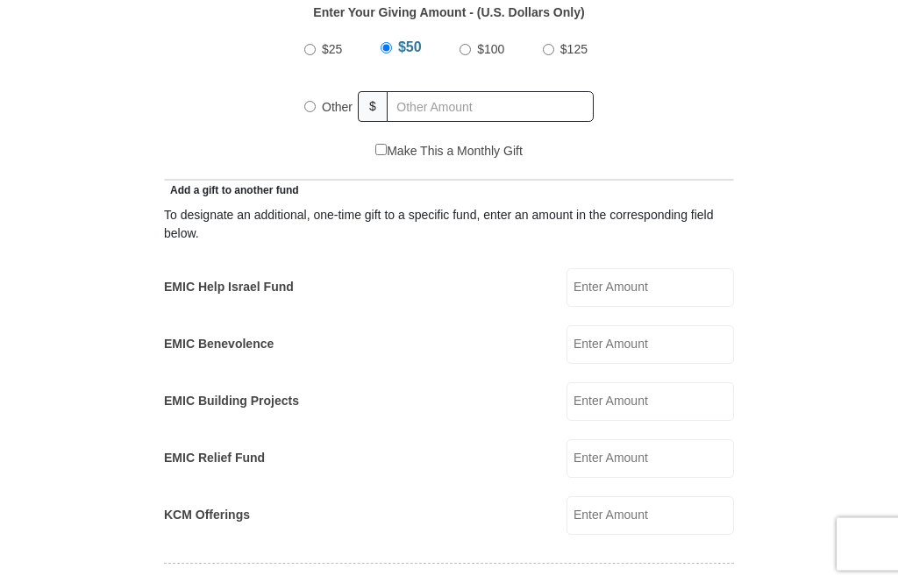
scroll to position [873, 0]
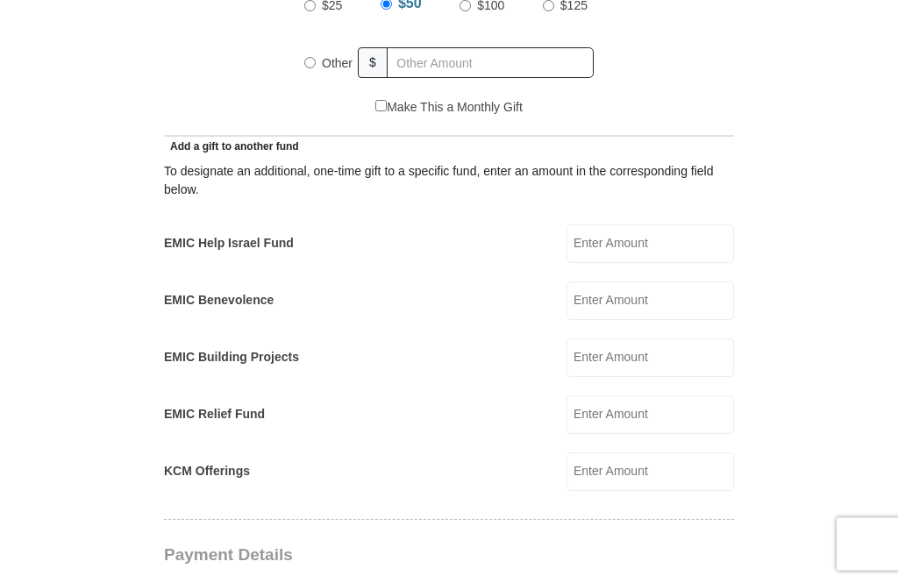
click at [669, 307] on input "EMIC Benevolence" at bounding box center [651, 301] width 168 height 39
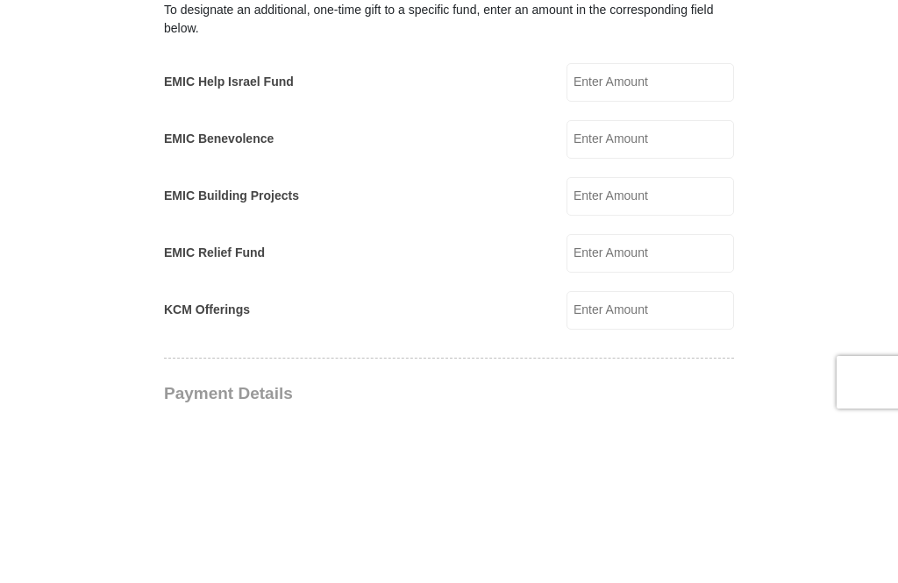
type input "6"
type input "50"
click at [829, 208] on form "Eagle Mountain International Church Online Giving Because of gifts like yours, …" at bounding box center [449, 471] width 824 height 2549
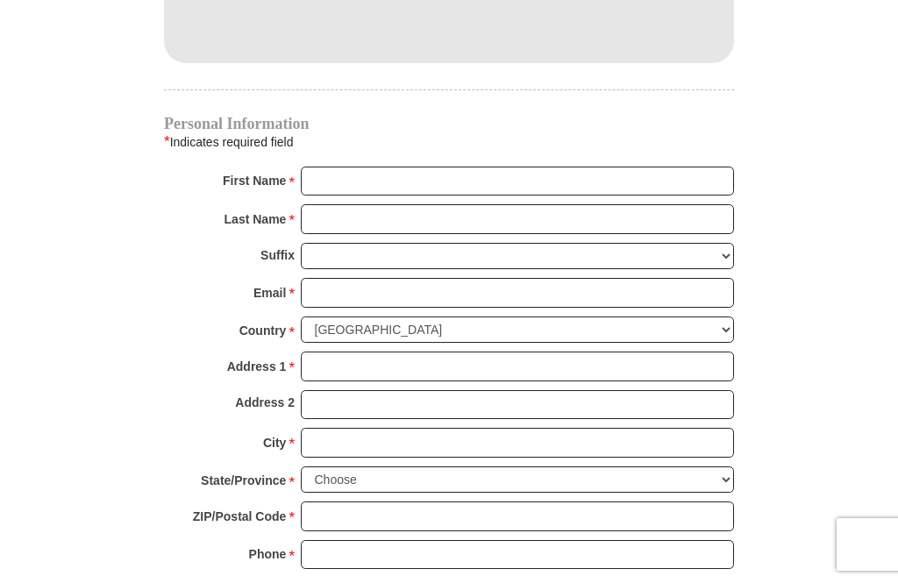
scroll to position [1697, 0]
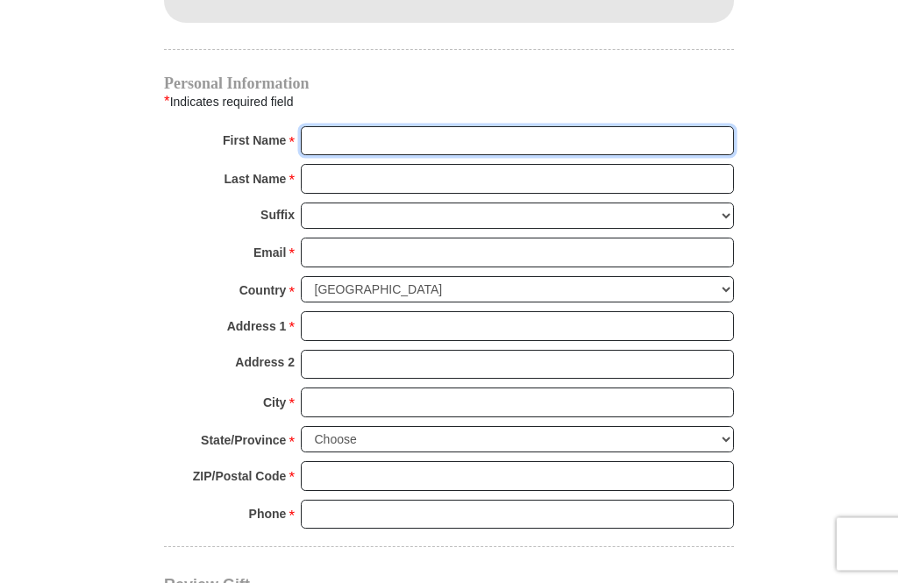
click at [522, 140] on input "First Name *" at bounding box center [517, 142] width 433 height 30
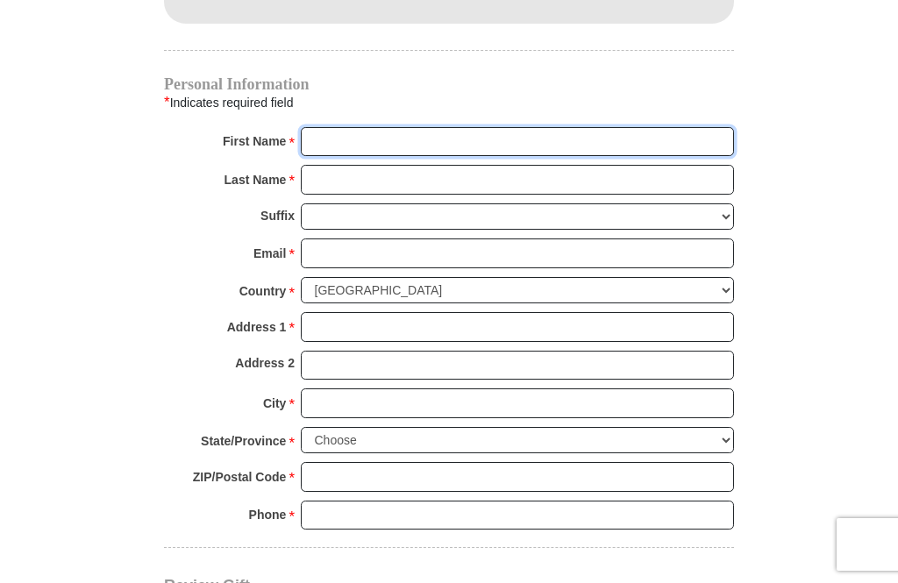
type input "Mercedes"
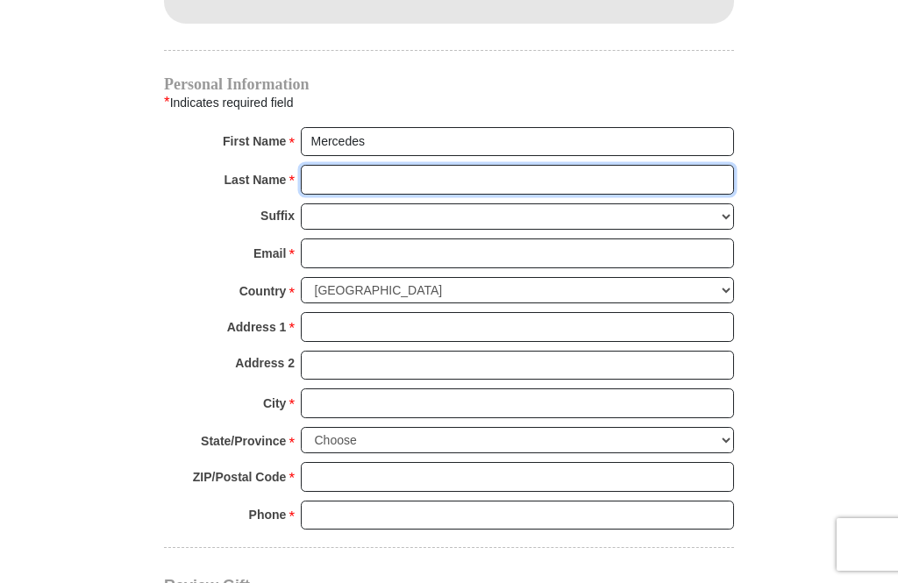
type input "Guilty"
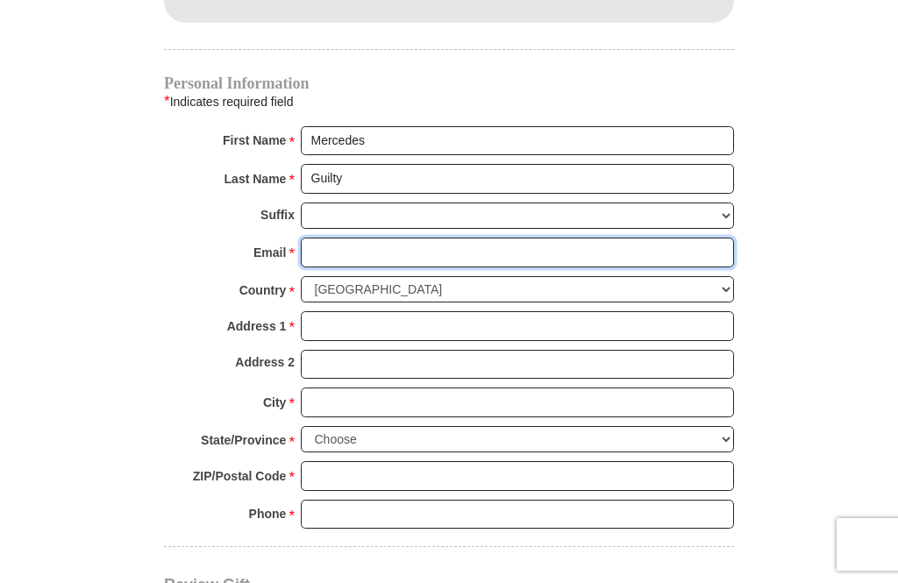
click at [464, 248] on input "Email *" at bounding box center [517, 253] width 433 height 30
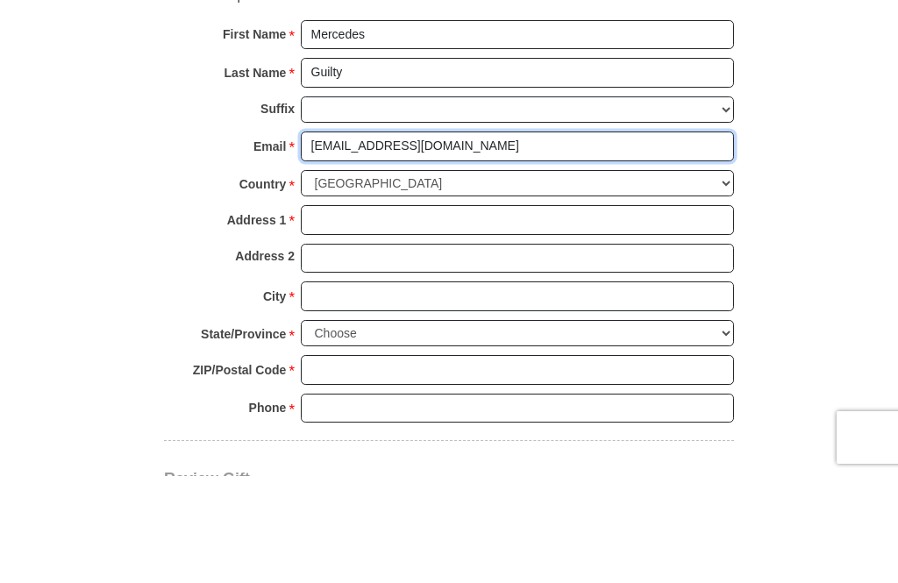
type input "3travioz@gmail.com"
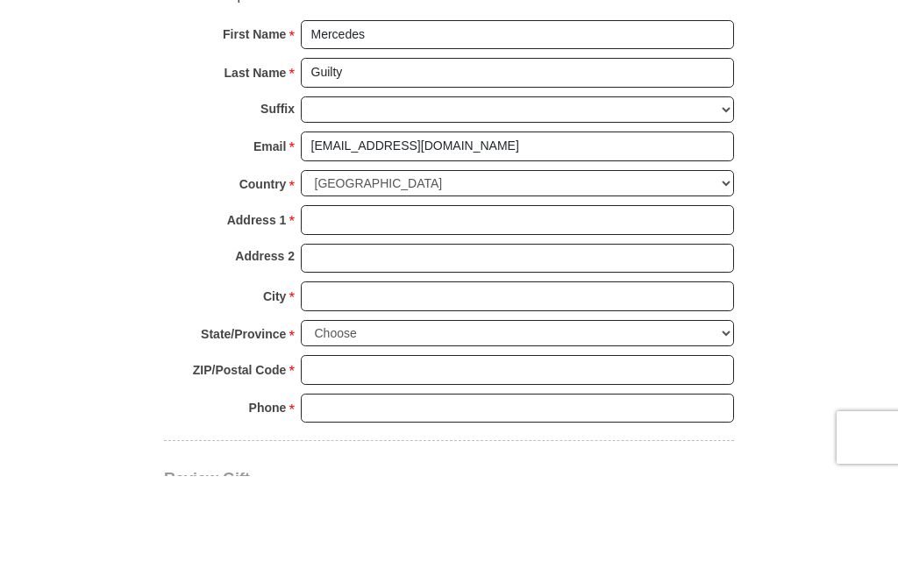
click at [510, 312] on input "Address 1 *" at bounding box center [517, 327] width 433 height 30
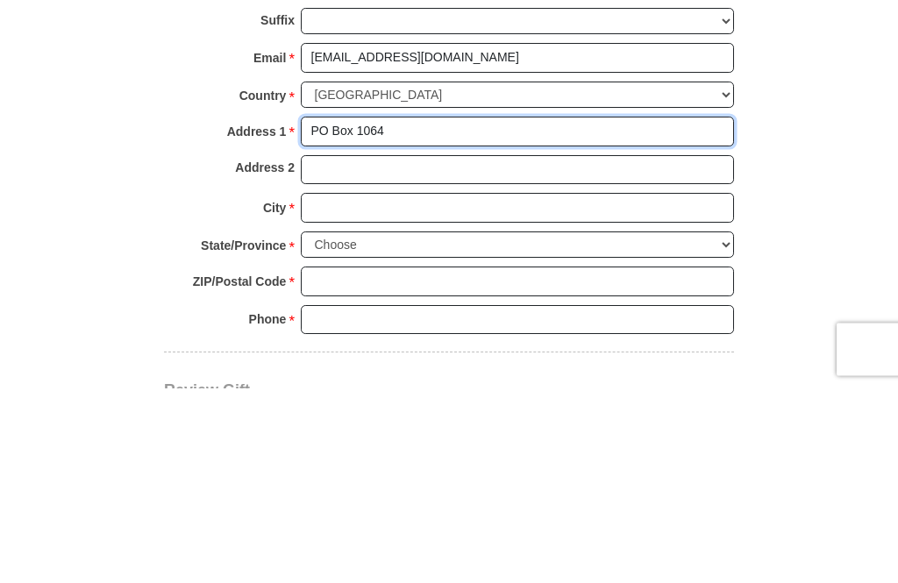
type input "PO Box 1064"
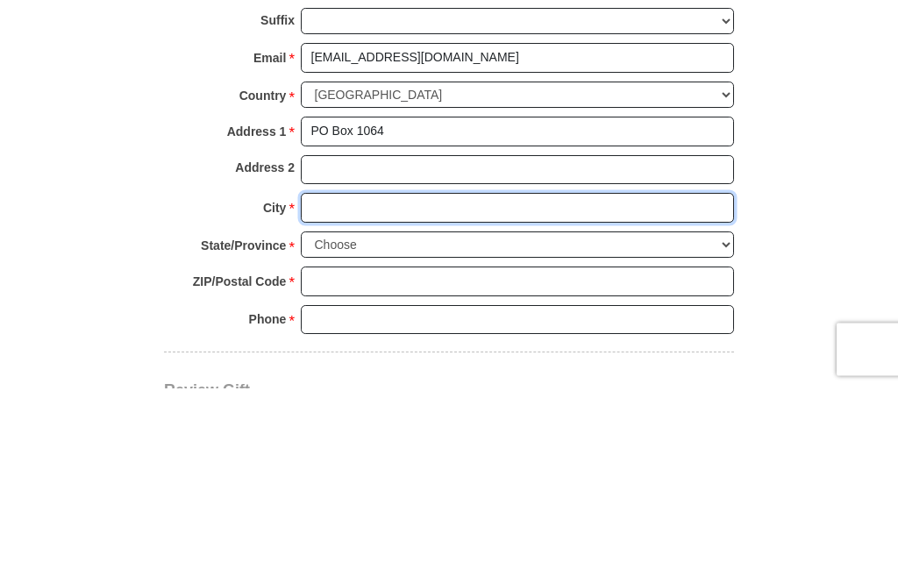
click at [527, 389] on input "City *" at bounding box center [517, 404] width 433 height 30
type input "Prosper"
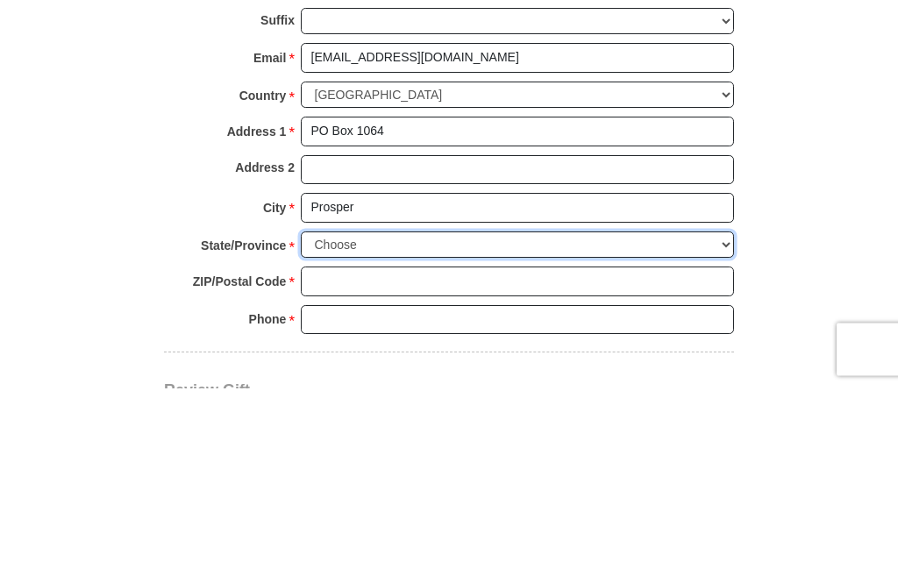
click at [413, 427] on select "Choose Alabama Alaska American Samoa Arizona Arkansas Armed Forces Americas Arm…" at bounding box center [517, 440] width 433 height 27
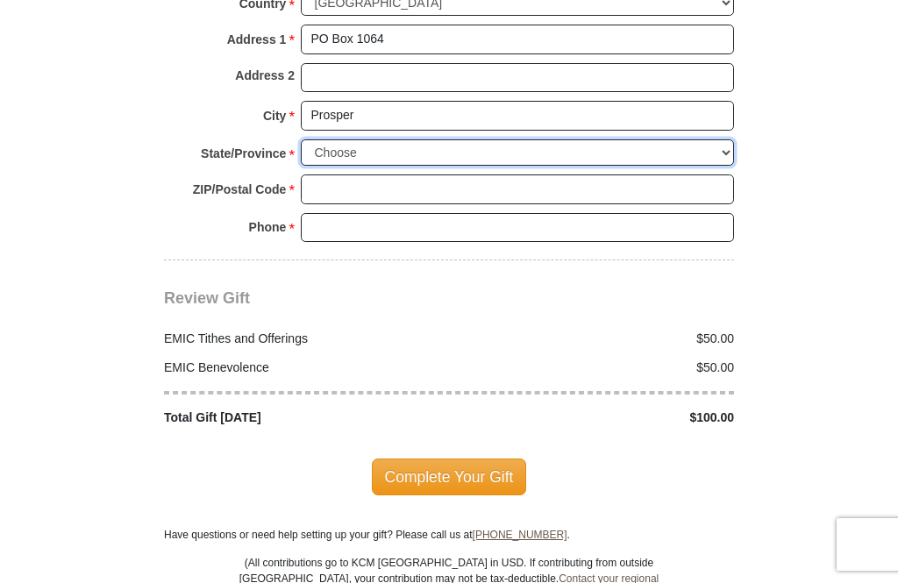
select select "TX"
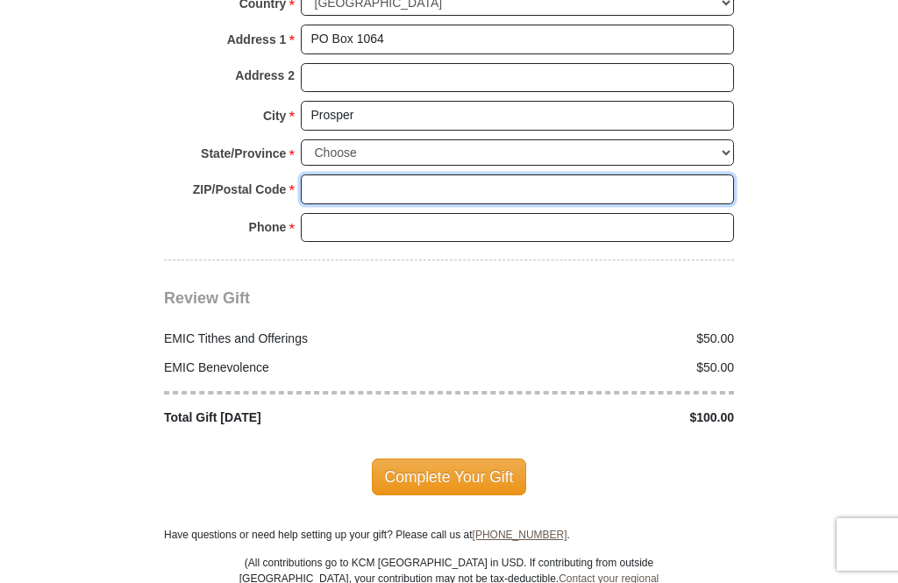
click at [427, 183] on input "ZIP/Postal Code *" at bounding box center [517, 190] width 433 height 30
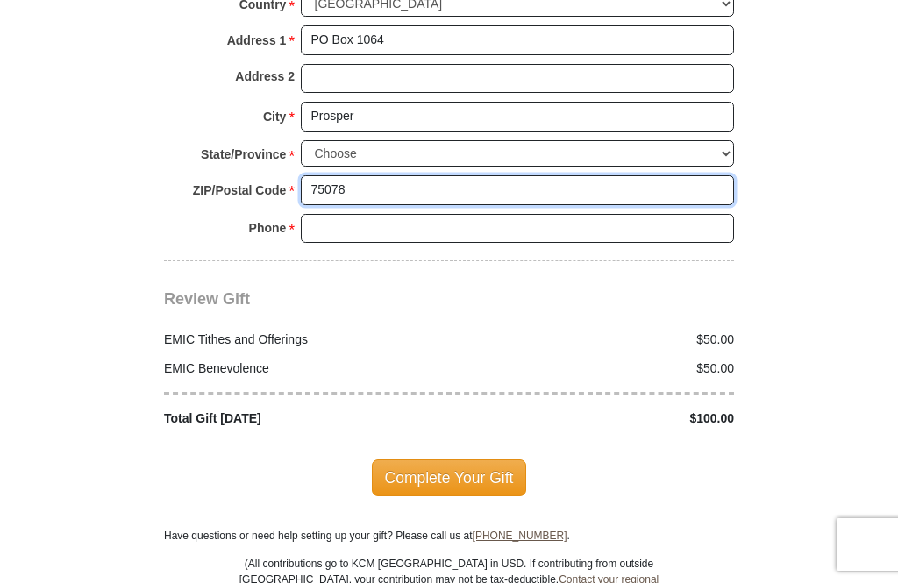
type input "75078"
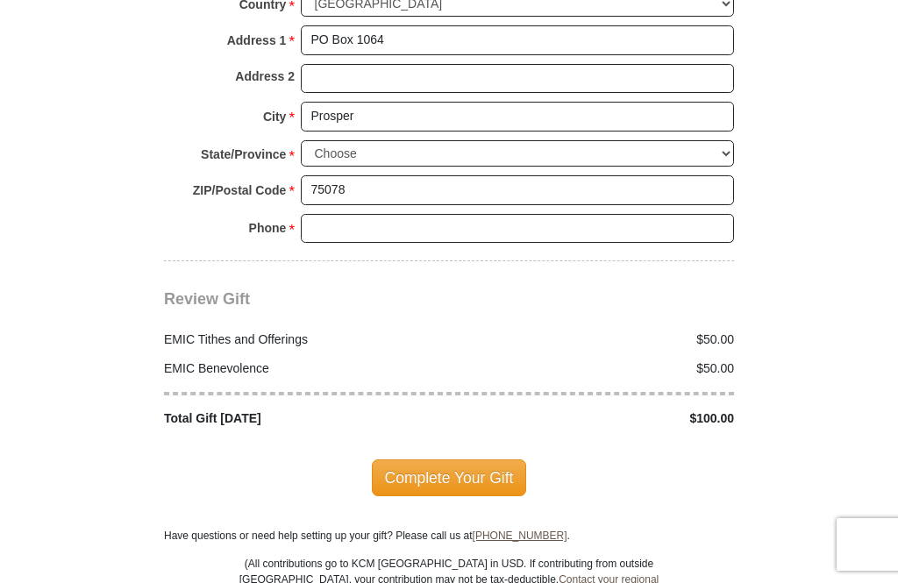
click at [463, 219] on input "Phone * *" at bounding box center [517, 229] width 433 height 30
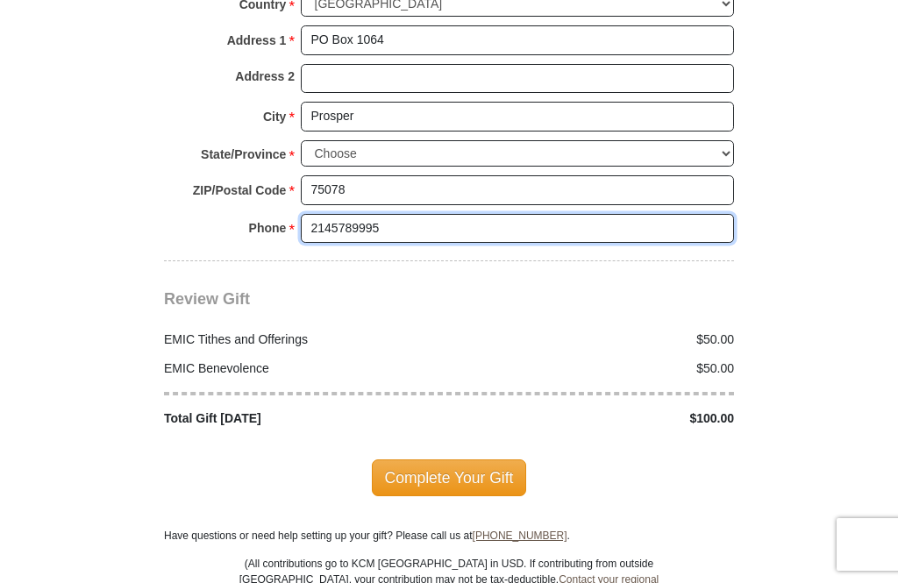
type input "2145789995"
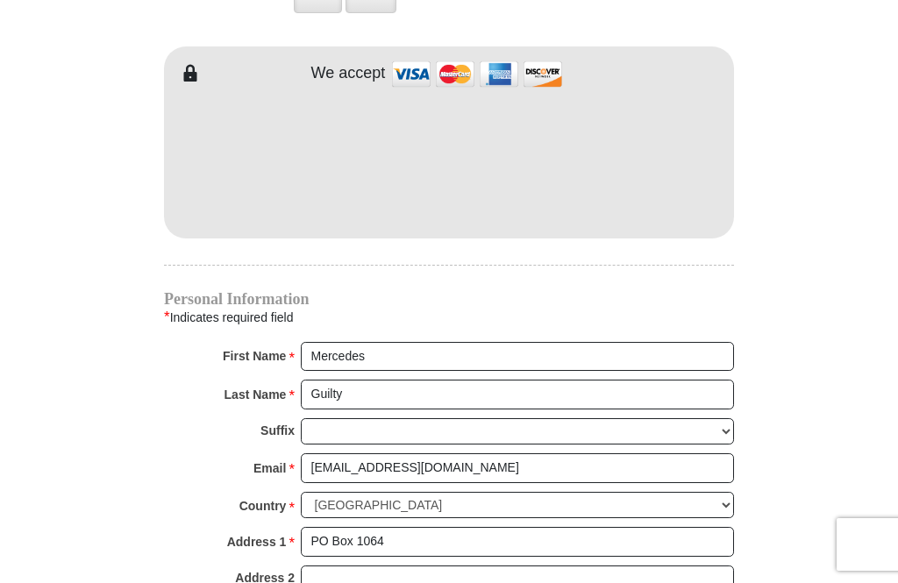
scroll to position [1481, 0]
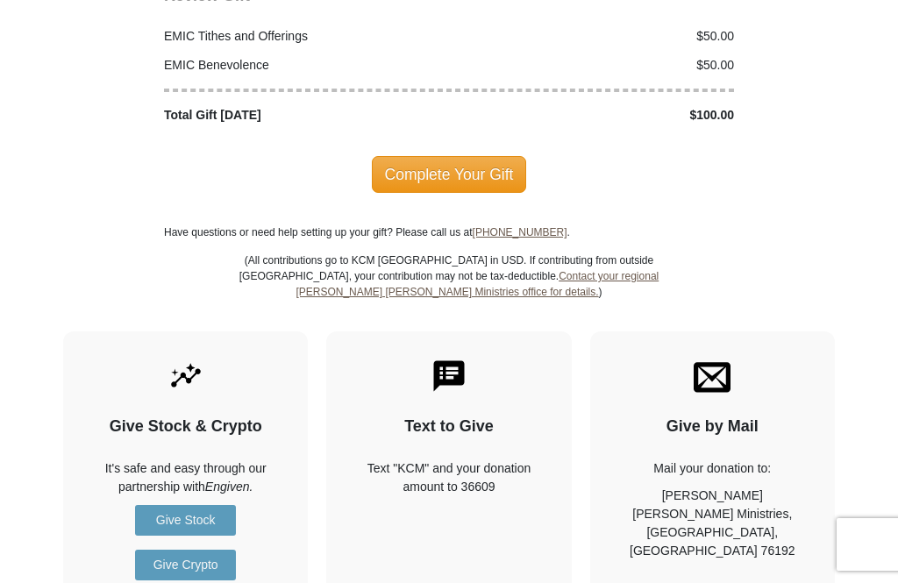
scroll to position [2286, 0]
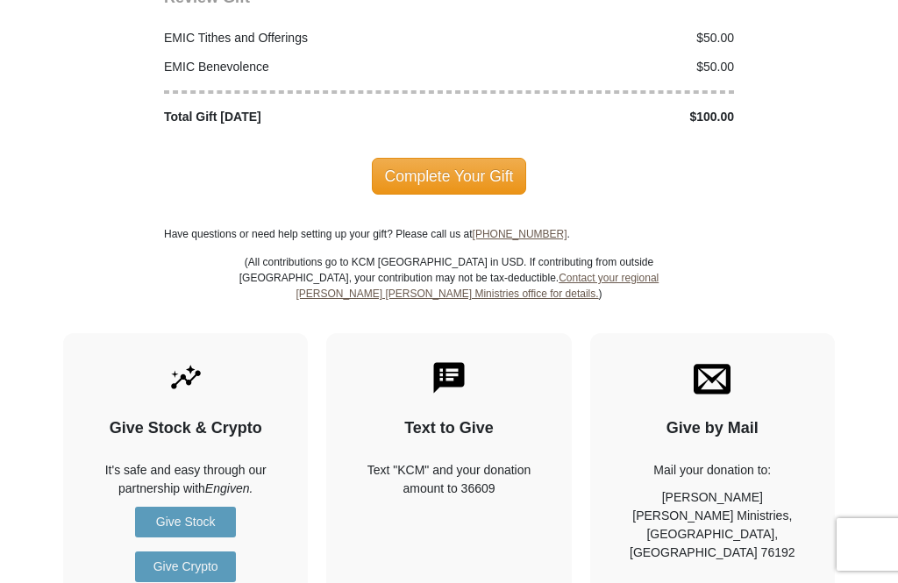
click at [487, 161] on span "Complete Your Gift" at bounding box center [449, 176] width 155 height 37
